Goal: Transaction & Acquisition: Book appointment/travel/reservation

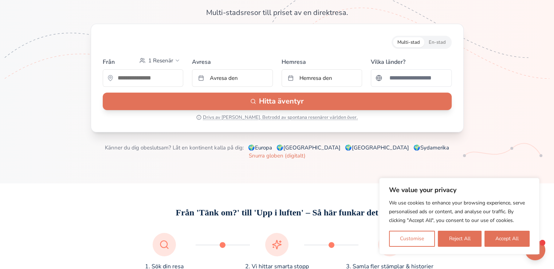
scroll to position [97, 0]
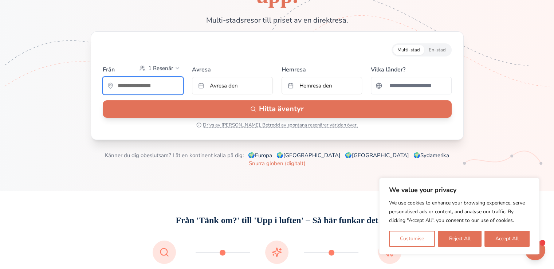
click at [143, 85] on input "text" at bounding box center [143, 85] width 80 height 15
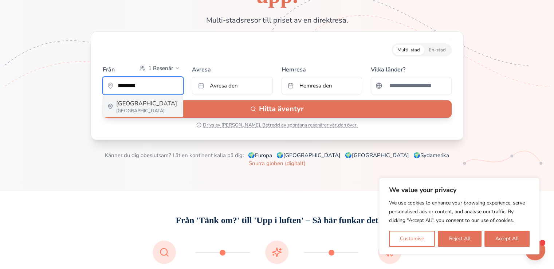
type input "********"
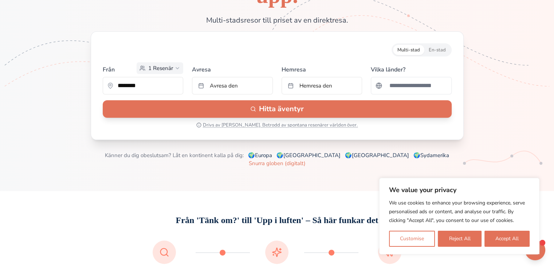
click at [172, 67] on span "1 Resenär" at bounding box center [160, 67] width 25 height 7
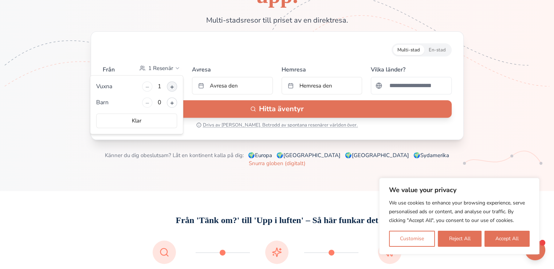
click at [175, 85] on button "+" at bounding box center [172, 86] width 10 height 10
click at [174, 85] on button "+" at bounding box center [172, 86] width 10 height 10
click at [154, 116] on button "Klar" at bounding box center [136, 120] width 81 height 15
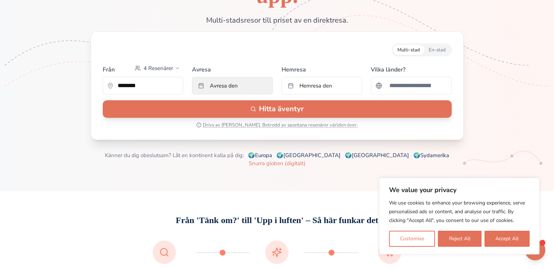
click at [204, 88] on button "Avresa den" at bounding box center [232, 85] width 81 height 17
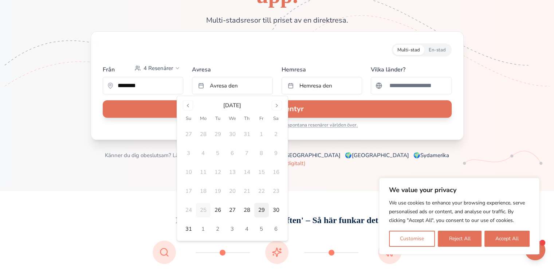
click at [259, 212] on button "29" at bounding box center [261, 210] width 15 height 15
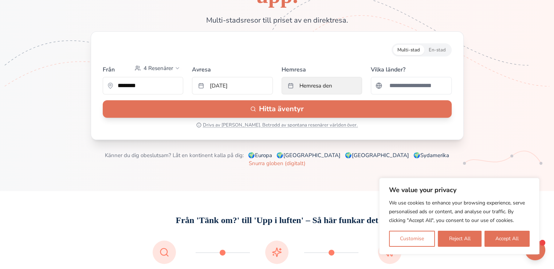
click at [307, 88] on span "Hemresa den" at bounding box center [316, 85] width 33 height 7
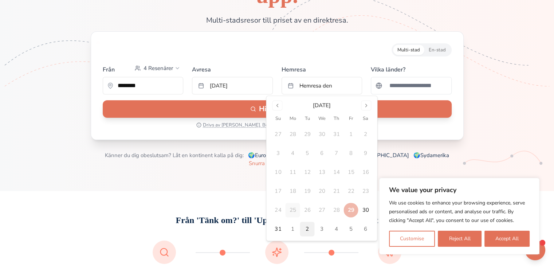
click at [306, 230] on button "2" at bounding box center [307, 229] width 15 height 15
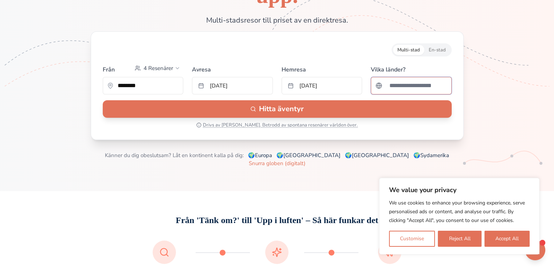
click at [394, 86] on input "Sök efter ett land" at bounding box center [416, 85] width 62 height 15
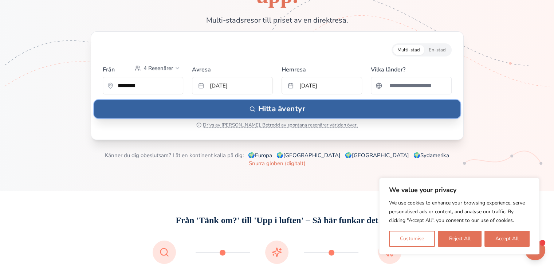
click at [289, 106] on button "Hitta äventyr" at bounding box center [277, 109] width 367 height 18
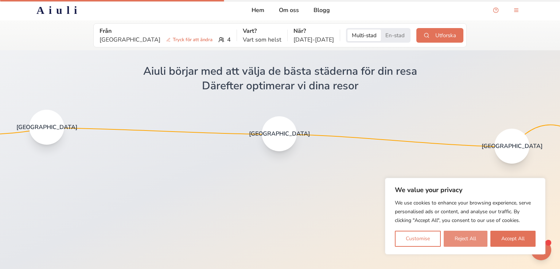
click at [458, 239] on button "Reject All" at bounding box center [464, 239] width 43 height 16
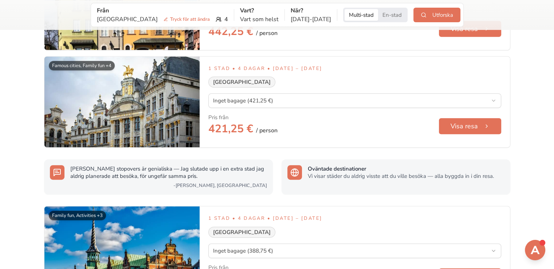
scroll to position [308, 0]
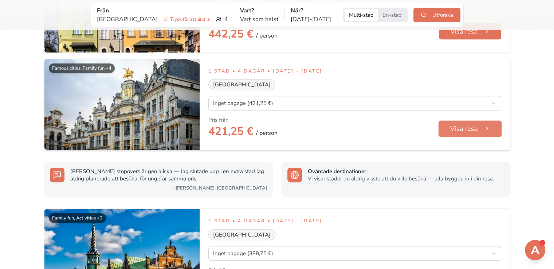
click at [464, 133] on button "Visa resa" at bounding box center [469, 129] width 63 height 16
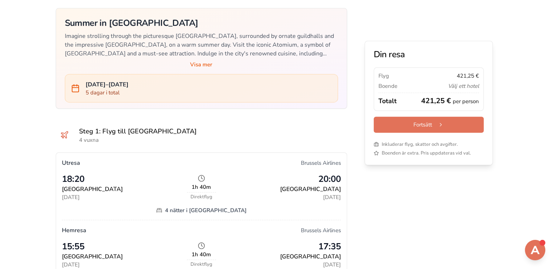
scroll to position [277, 0]
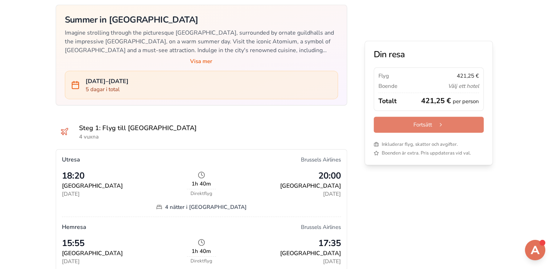
click at [402, 123] on button "Fortsätt" at bounding box center [429, 125] width 110 height 16
